Goal: Information Seeking & Learning: Learn about a topic

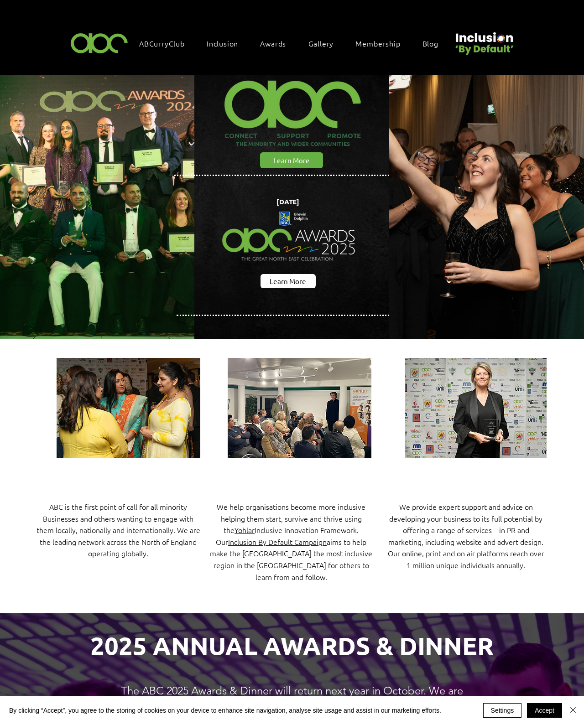
scroll to position [21, 0]
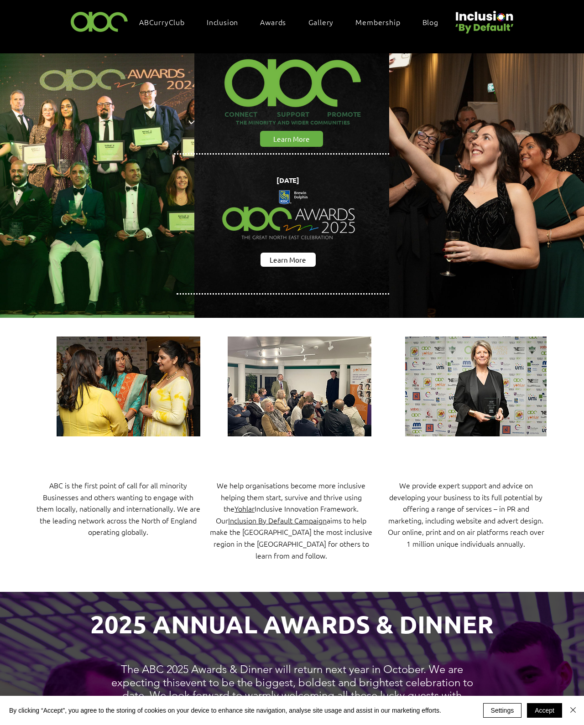
click at [542, 709] on button "Accept" at bounding box center [544, 711] width 35 height 15
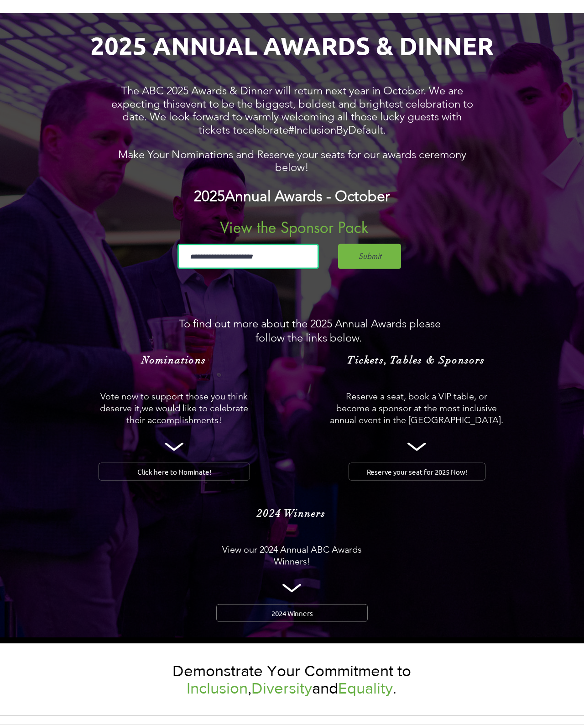
scroll to position [601, 0]
click at [287, 617] on span "2024 Winners" at bounding box center [292, 613] width 42 height 10
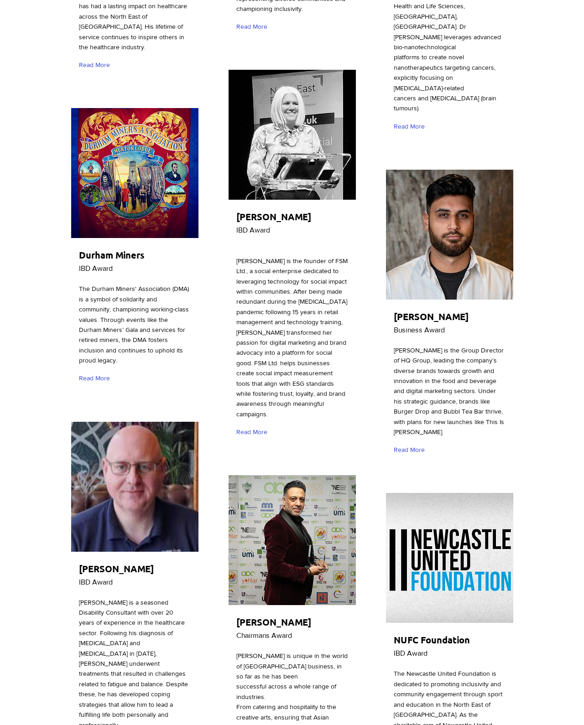
scroll to position [798, 0]
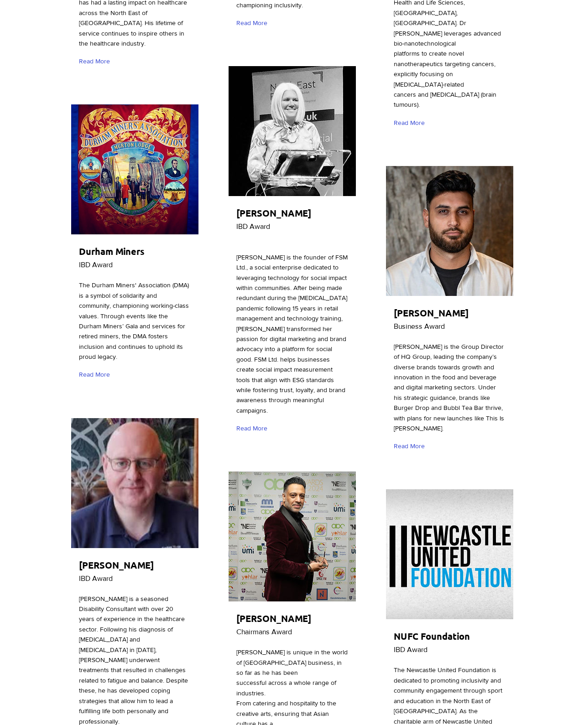
click at [264, 433] on span "Read More" at bounding box center [251, 428] width 31 height 9
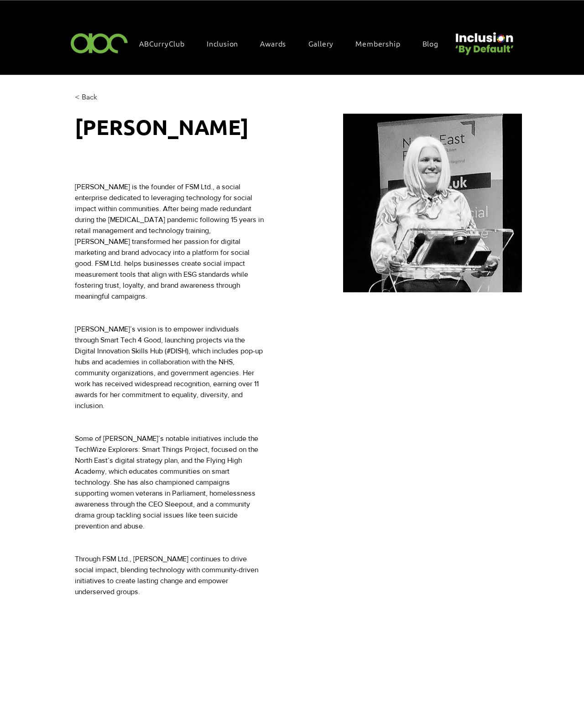
scroll to position [8, 0]
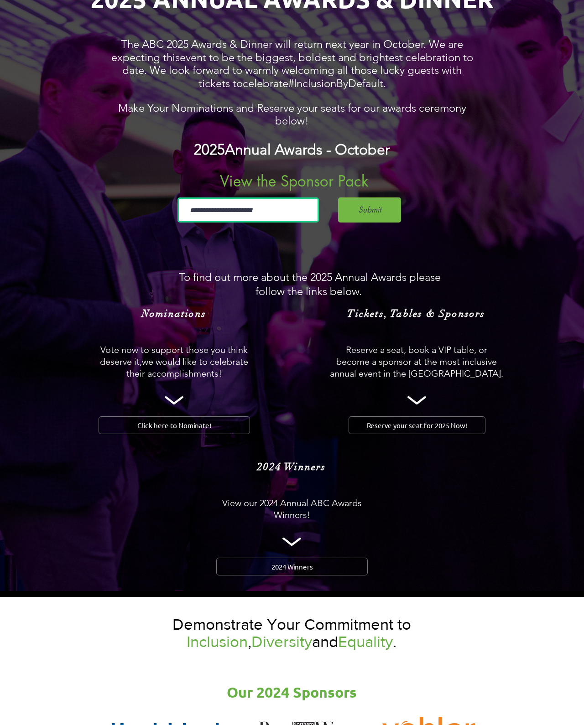
scroll to position [843, 0]
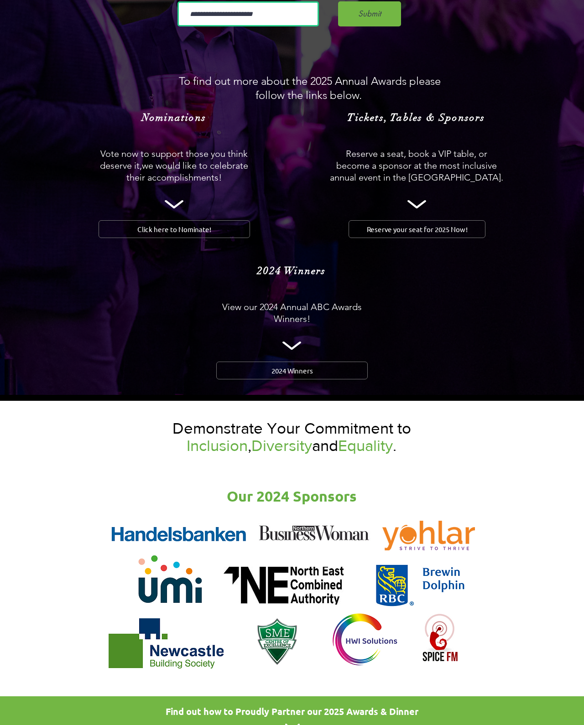
click at [256, 380] on link "2024 Winners" at bounding box center [291, 371] width 151 height 18
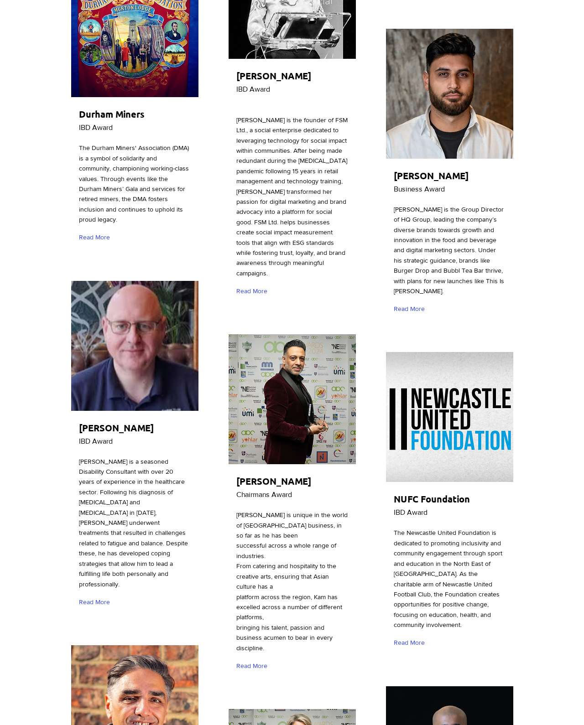
scroll to position [936, 0]
click at [103, 242] on span "Read More" at bounding box center [94, 237] width 31 height 9
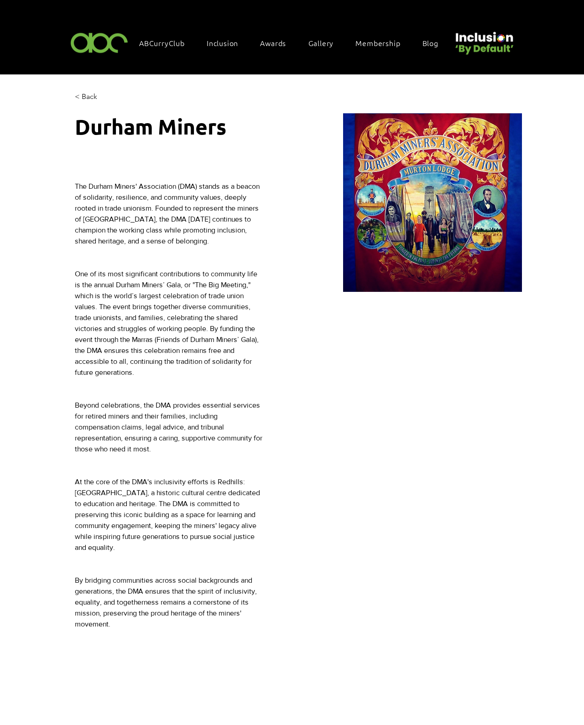
scroll to position [23, 0]
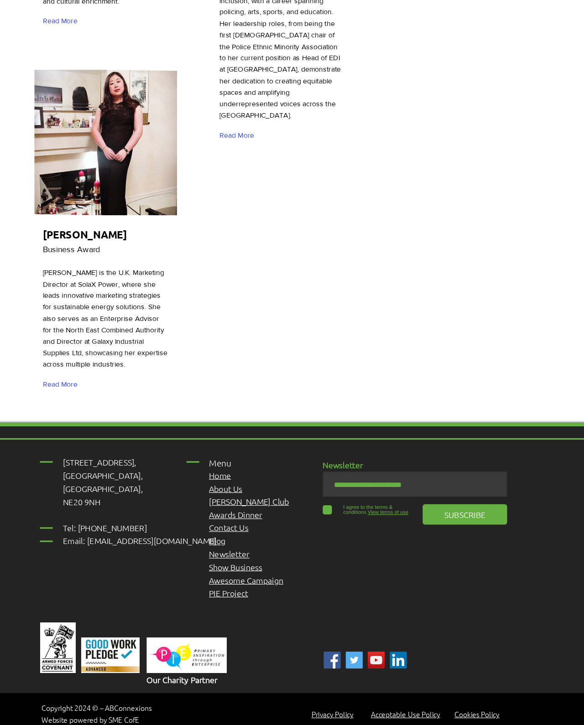
scroll to position [3070, 13]
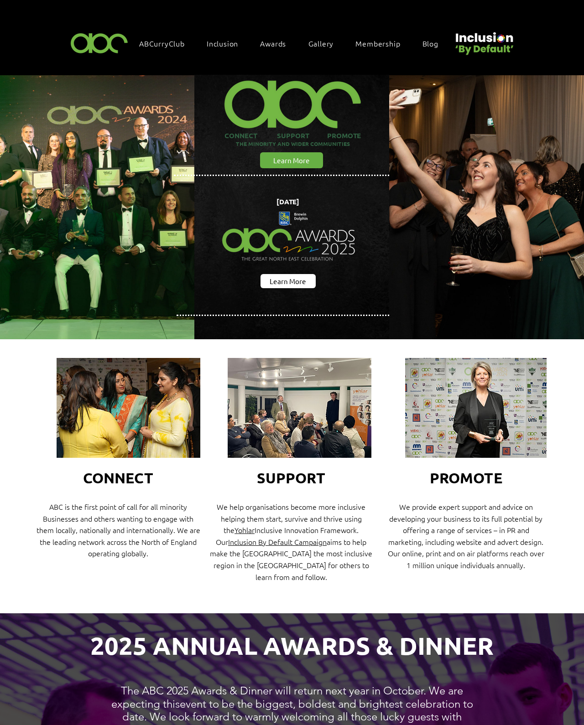
click at [223, 39] on span "Inclusion" at bounding box center [222, 43] width 31 height 10
click at [169, 61] on link "Inclusion By Default" at bounding box center [221, 65] width 136 height 17
